Goal: Go to known website: Go to known website

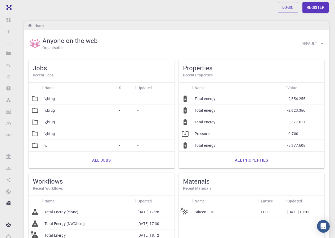
click at [138, 99] on p "-" at bounding box center [138, 98] width 1 height 5
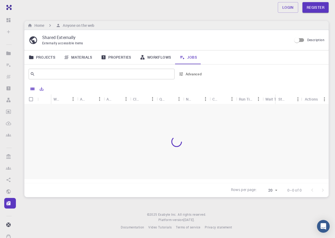
click at [50, 97] on div "Icon" at bounding box center [51, 99] width 5 height 10
click at [53, 111] on div "-" at bounding box center [64, 110] width 27 height 12
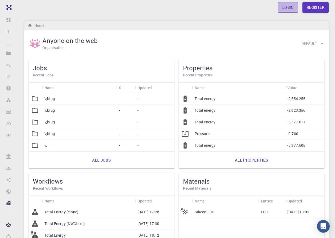
click at [284, 4] on link "Login" at bounding box center [288, 7] width 20 height 11
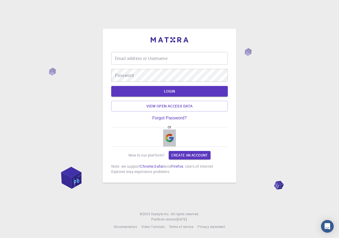
click at [171, 139] on img "button" at bounding box center [169, 138] width 8 height 8
